Goal: Task Accomplishment & Management: Manage account settings

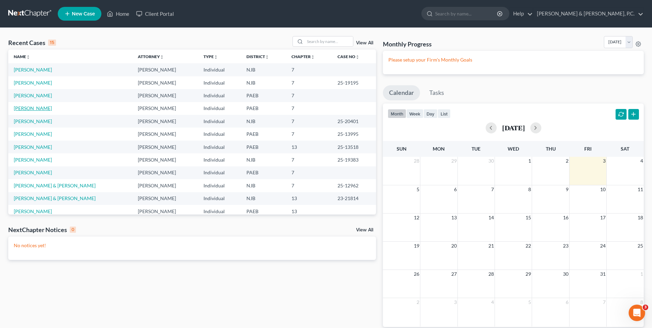
click at [38, 110] on link "[PERSON_NAME]" at bounding box center [33, 108] width 38 height 6
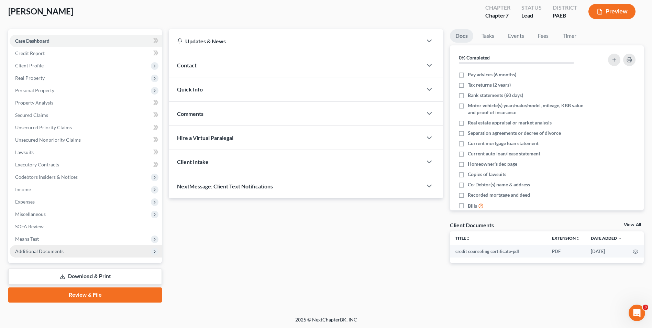
scroll to position [37, 0]
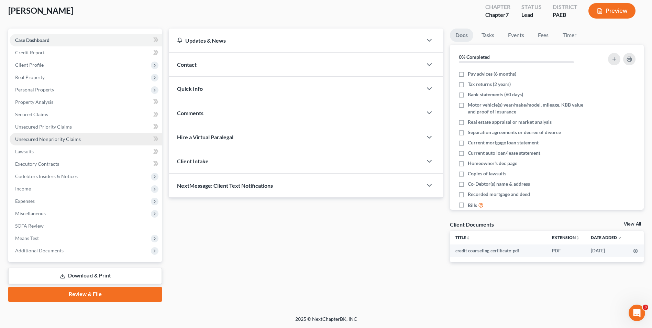
click at [48, 142] on link "Unsecured Nonpriority Claims" at bounding box center [86, 139] width 152 height 12
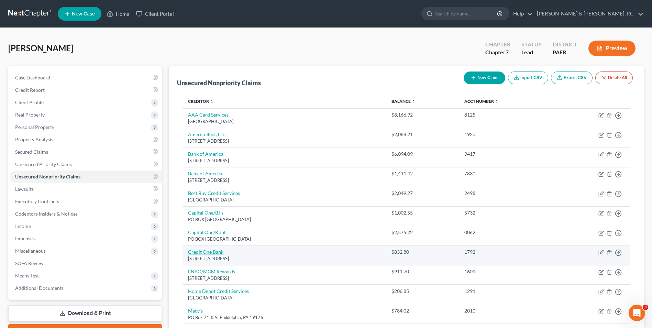
click at [217, 251] on link "Credit One Bank" at bounding box center [205, 252] width 35 height 6
select select "4"
select select "2"
select select "0"
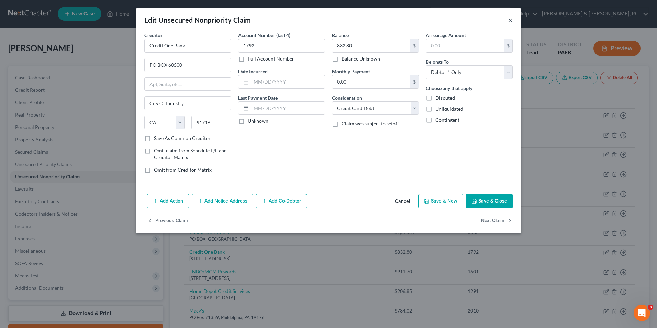
click at [511, 21] on button "×" at bounding box center [510, 20] width 5 height 8
